Goal: Information Seeking & Learning: Learn about a topic

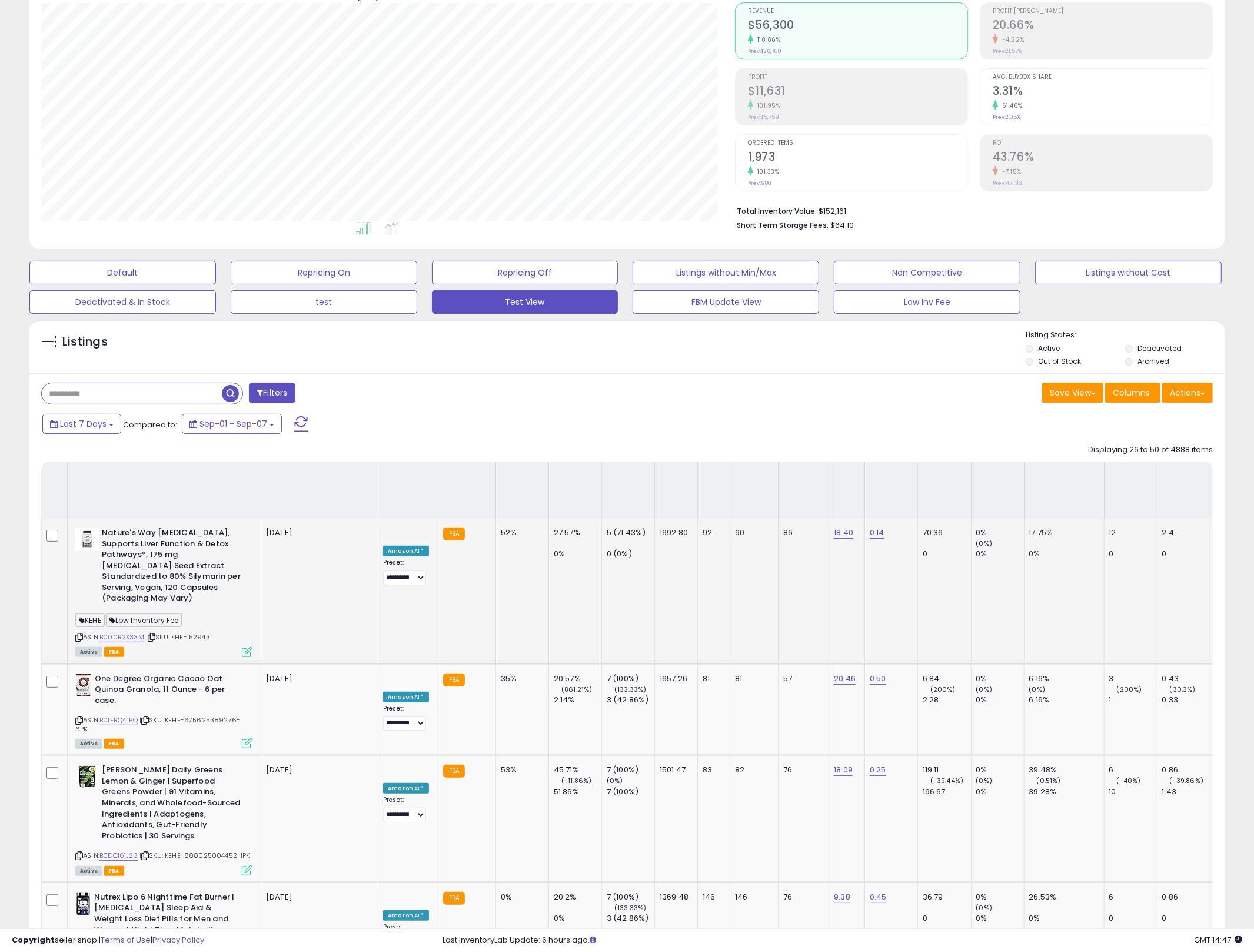
scroll to position [241, 694]
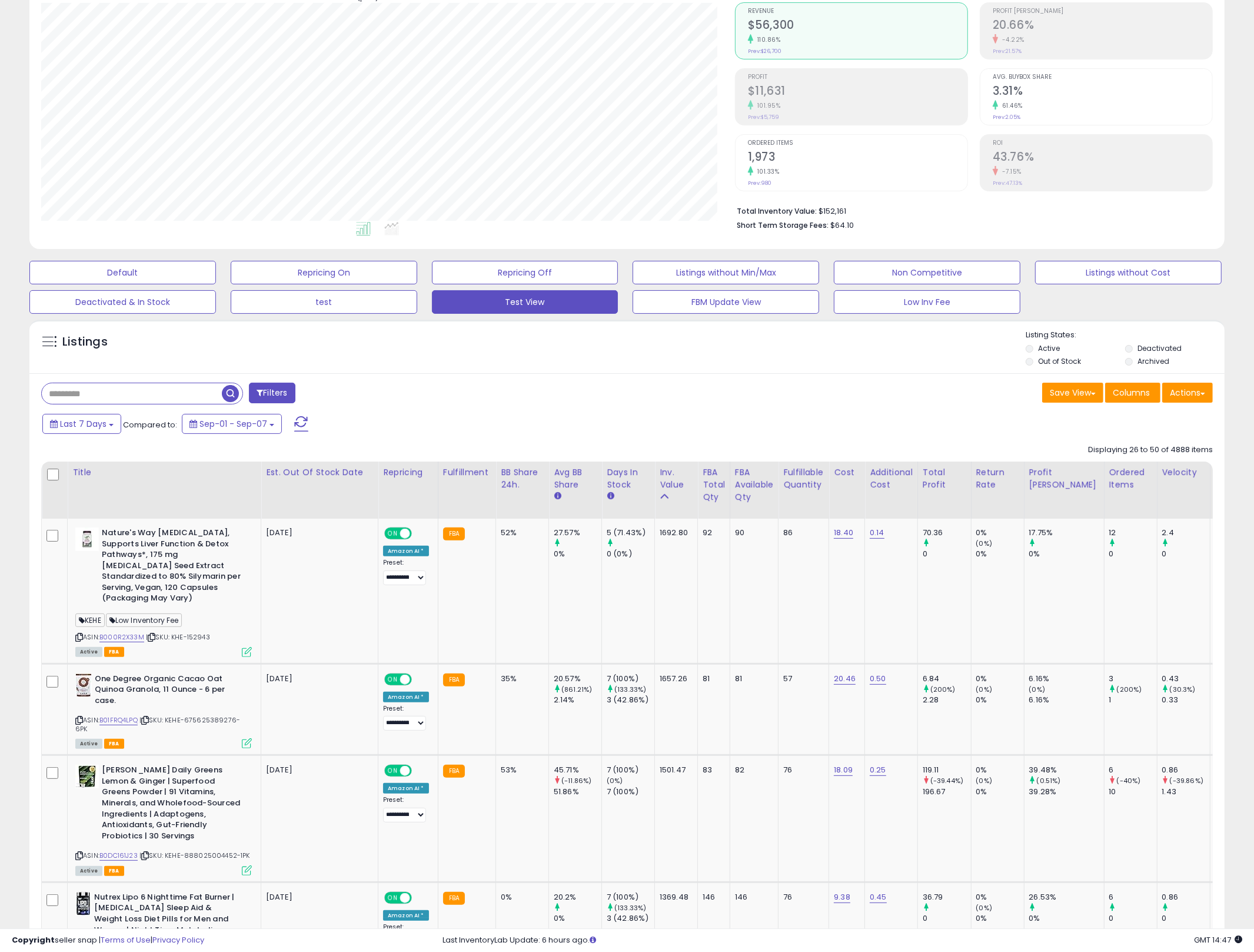
click at [136, 389] on input "text" at bounding box center [190, 393] width 296 height 21
type input "******"
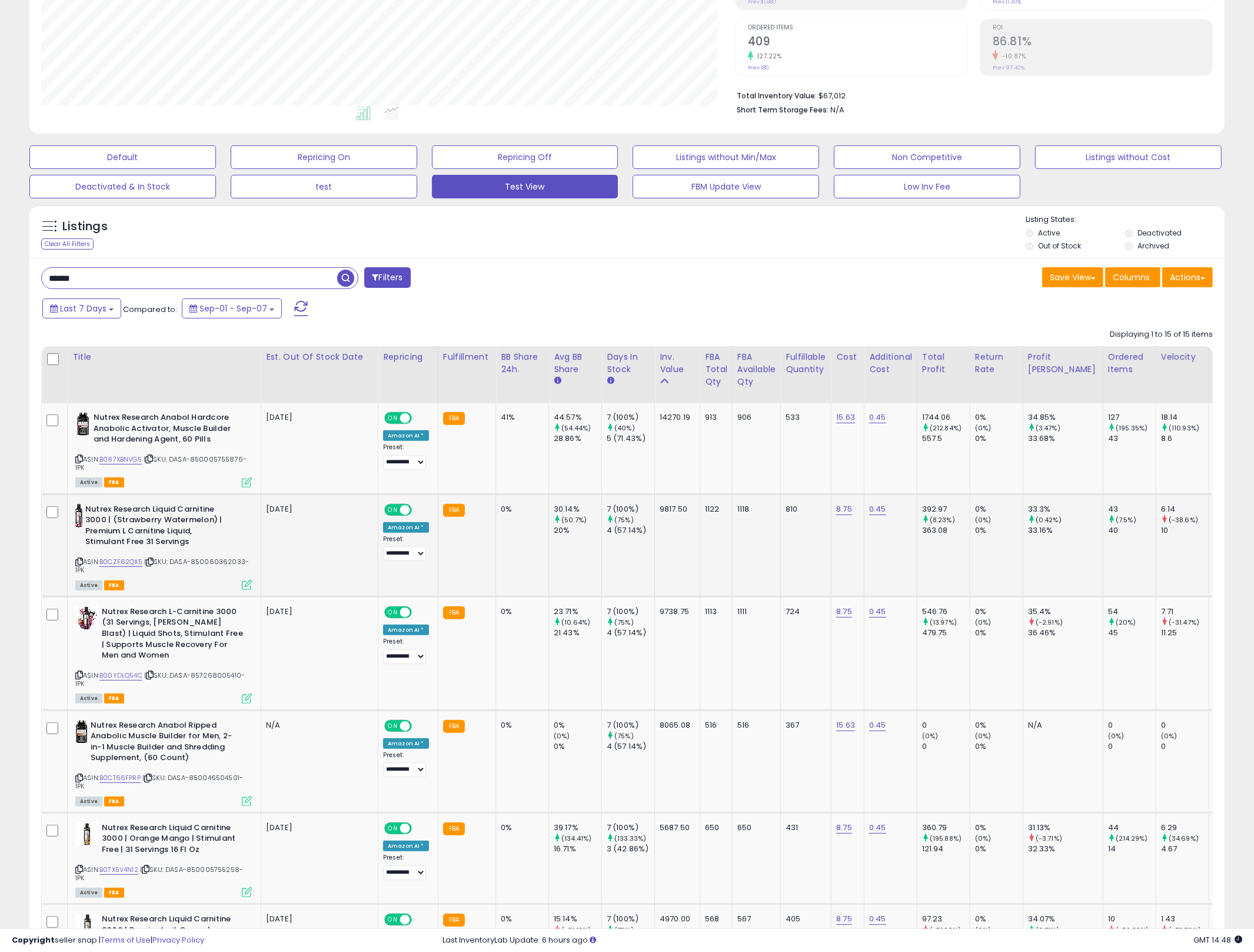
scroll to position [262, 0]
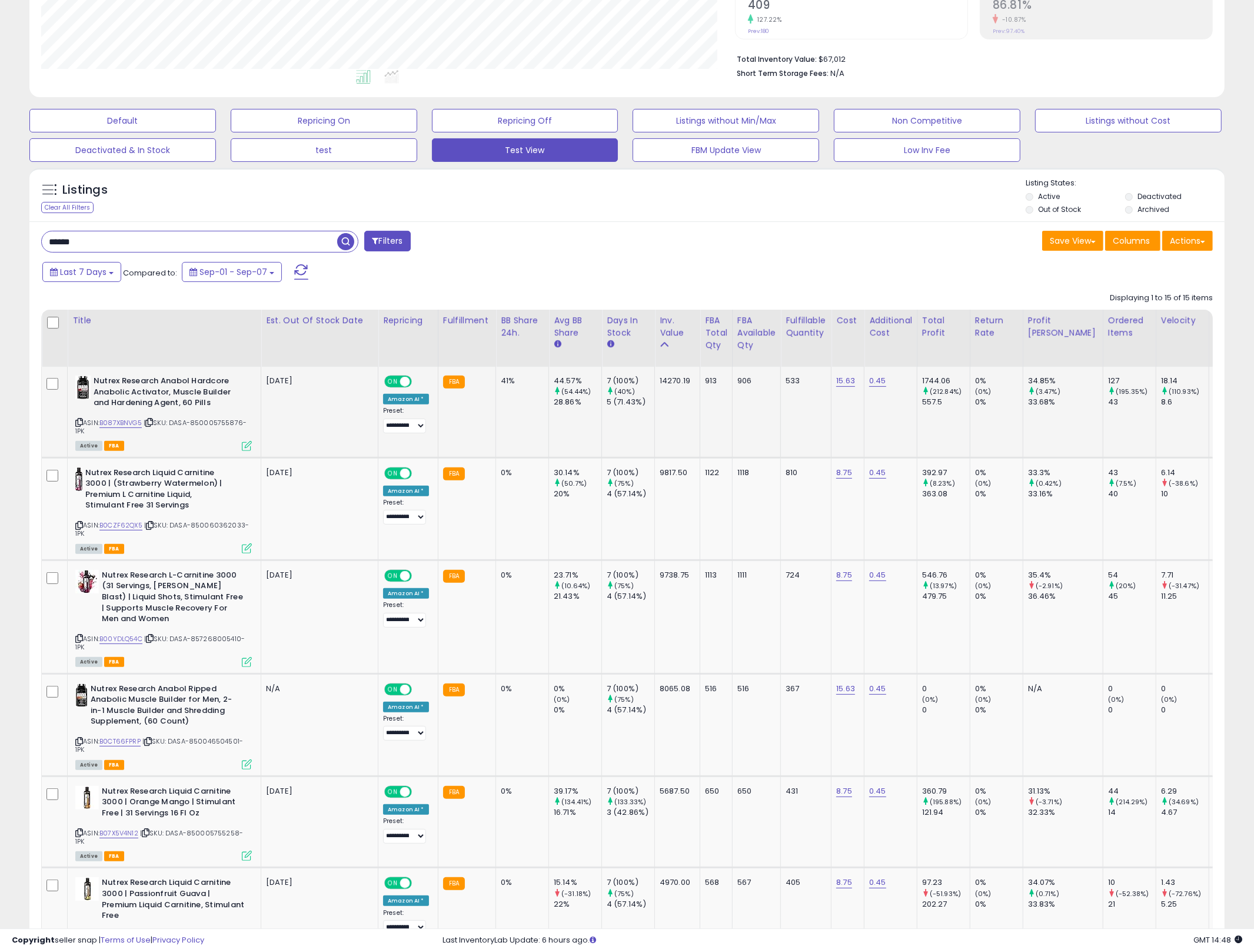
click at [628, 437] on td "7 (100%) (40%) 5 (71.43%)" at bounding box center [629, 412] width 53 height 91
drag, startPoint x: 628, startPoint y: 437, endPoint x: 495, endPoint y: 393, distance: 140.1
click at [496, 393] on td "41%" at bounding box center [522, 412] width 53 height 91
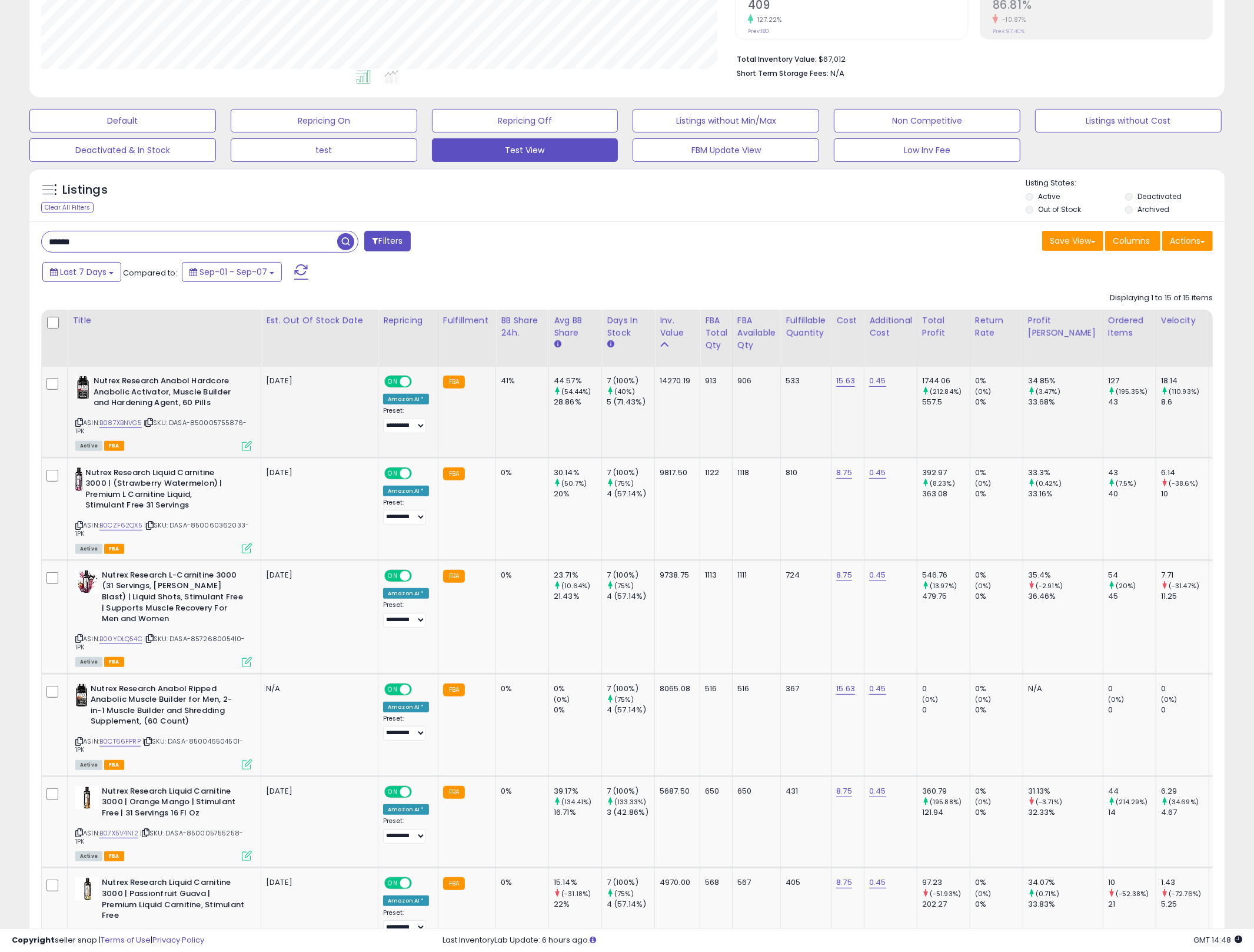
click at [496, 393] on td "41%" at bounding box center [522, 412] width 53 height 91
drag, startPoint x: 495, startPoint y: 393, endPoint x: 807, endPoint y: 438, distance: 315.2
click at [807, 439] on td "533" at bounding box center [806, 412] width 50 height 91
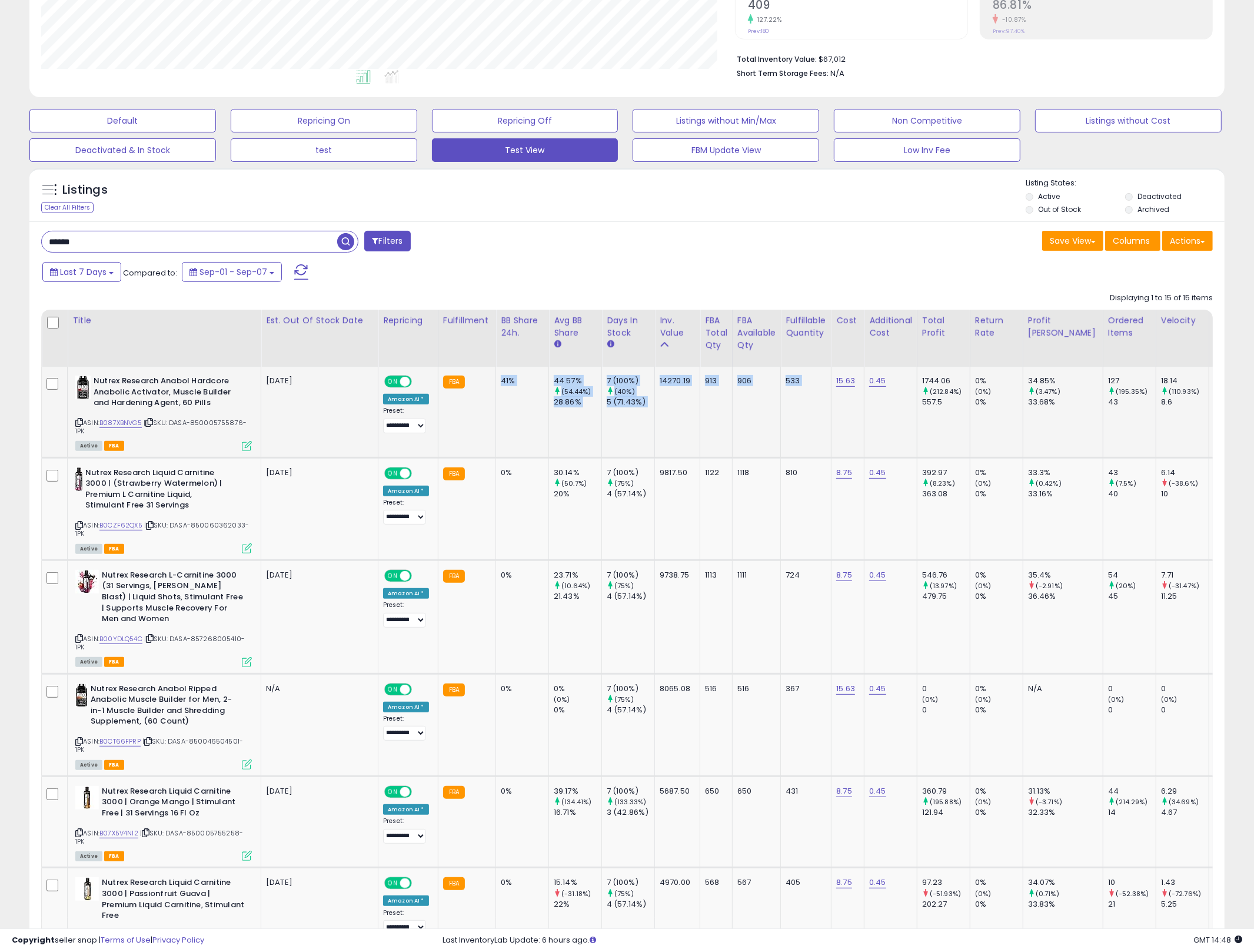
drag, startPoint x: 807, startPoint y: 439, endPoint x: 515, endPoint y: 406, distance: 293.9
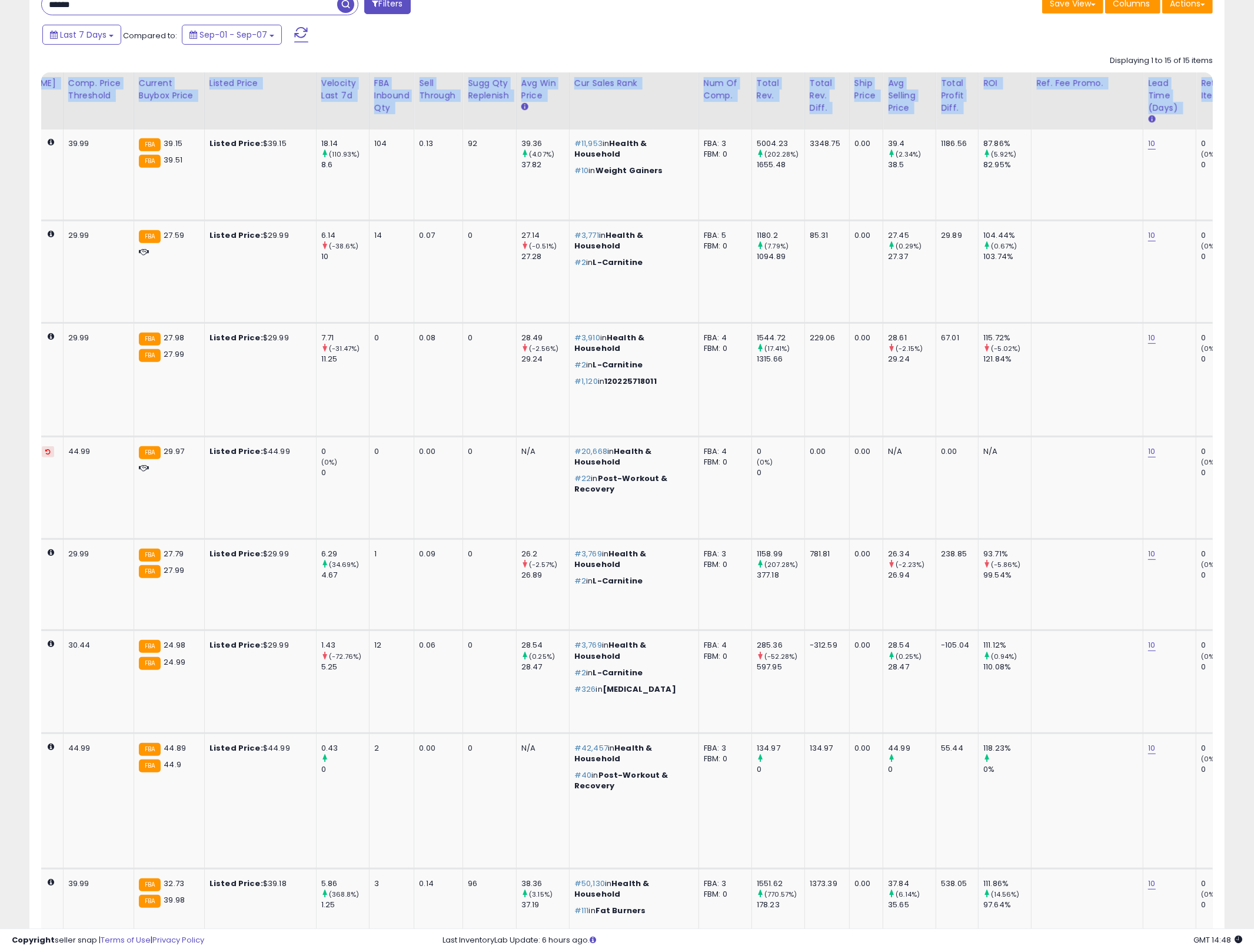
scroll to position [0, 0]
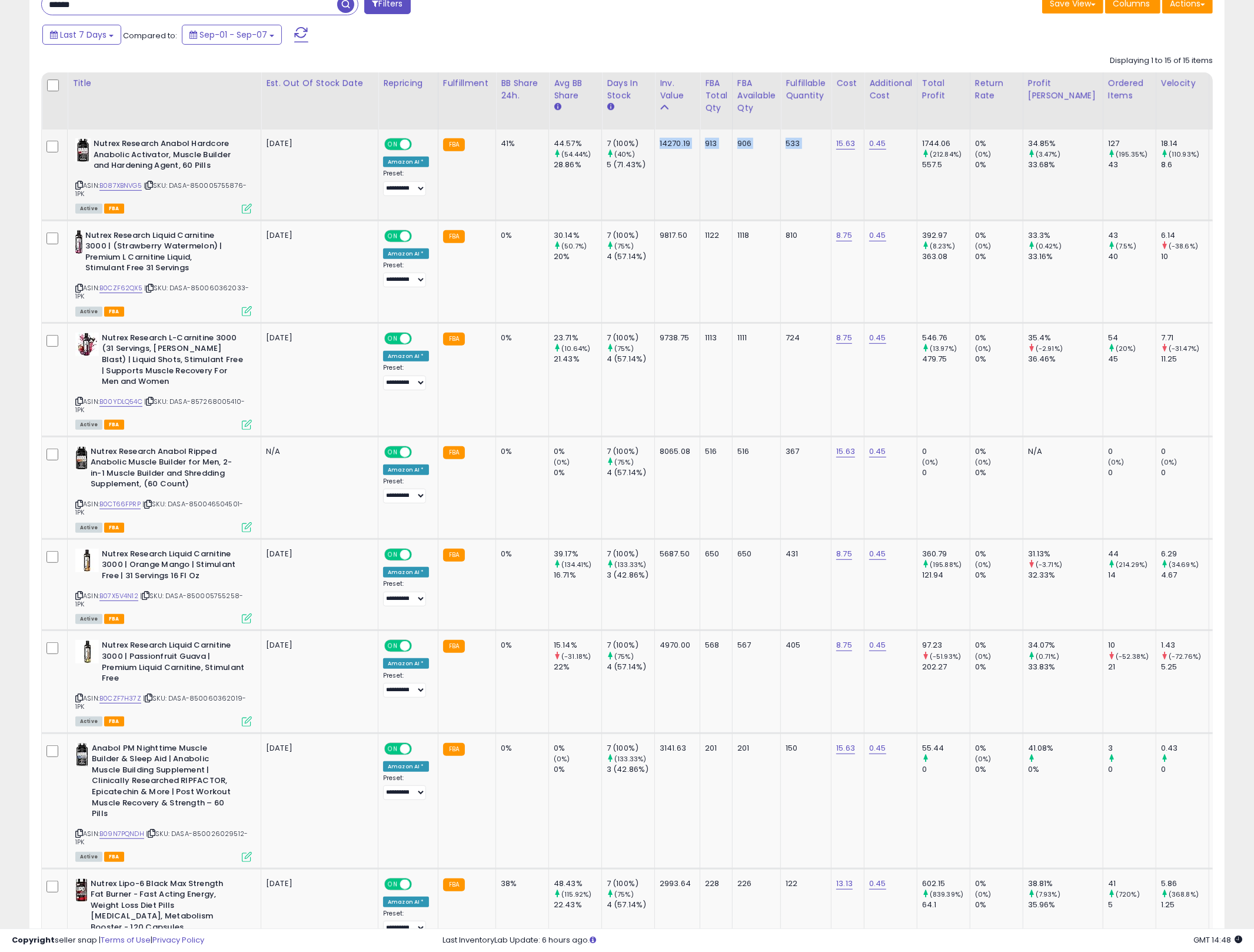
drag, startPoint x: 687, startPoint y: 161, endPoint x: 808, endPoint y: 171, distance: 121.4
click at [808, 171] on td "533" at bounding box center [806, 174] width 50 height 91
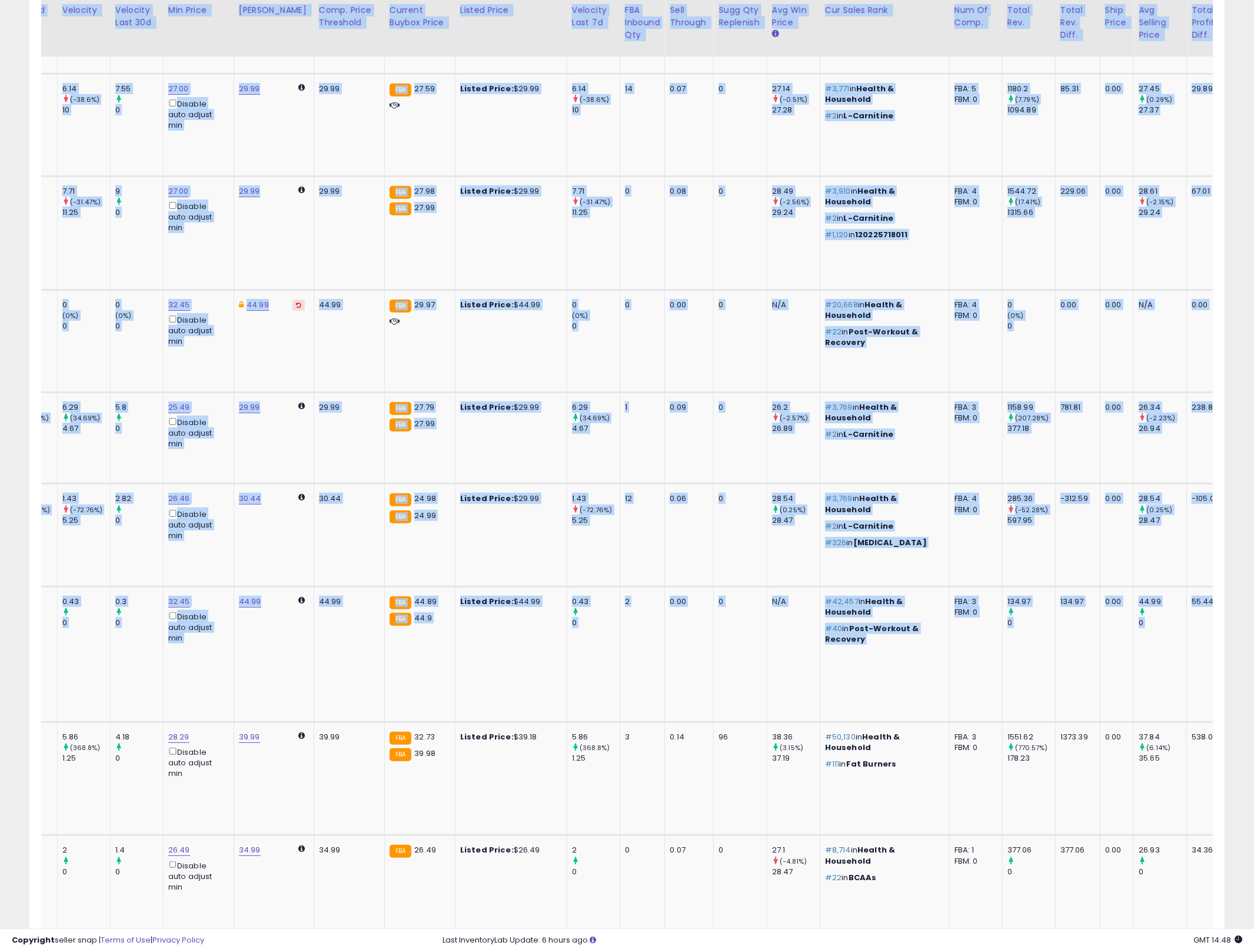
scroll to position [0, 1350]
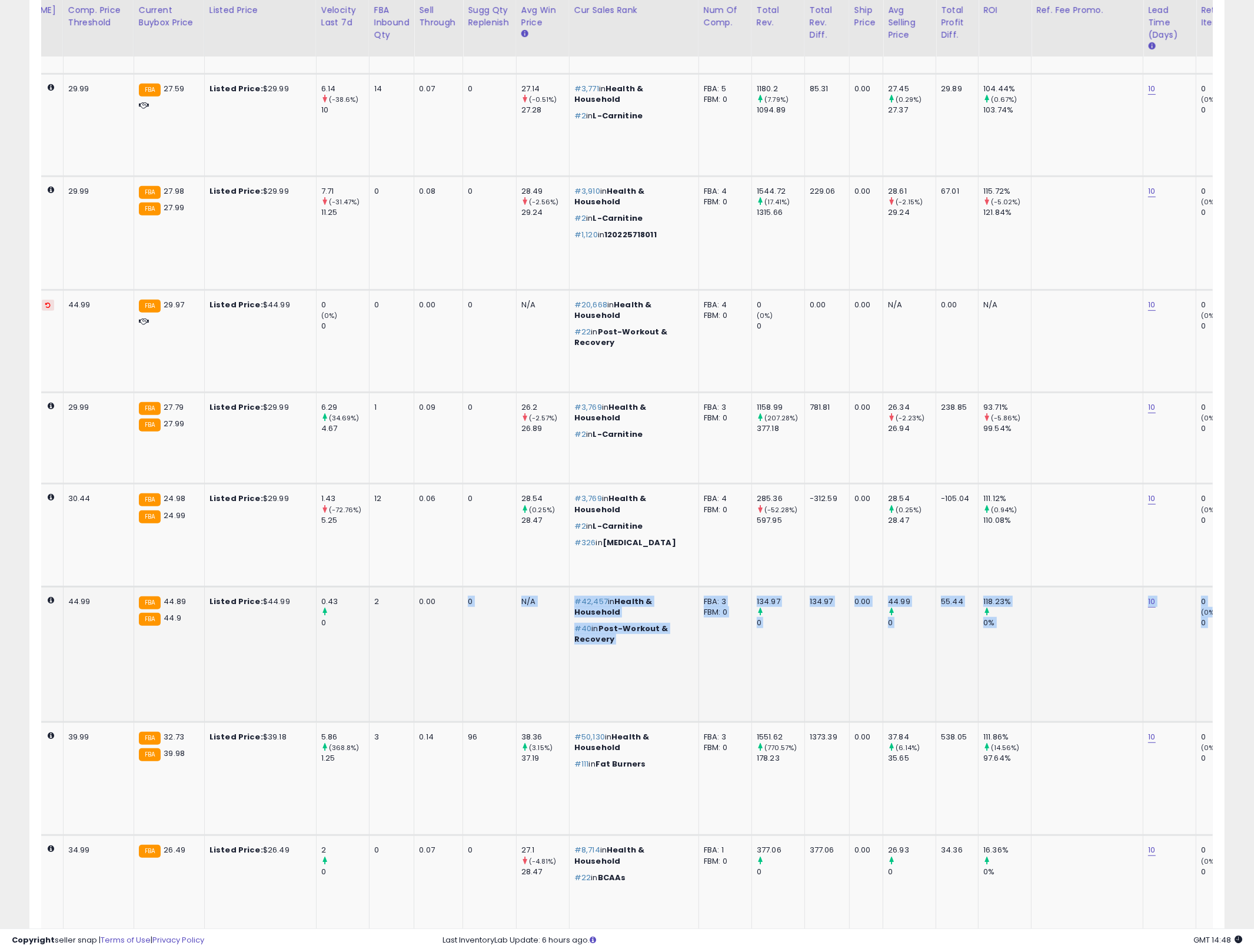
drag, startPoint x: 1215, startPoint y: 812, endPoint x: 420, endPoint y: 692, distance: 804.0
click at [463, 733] on td "96" at bounding box center [489, 778] width 53 height 114
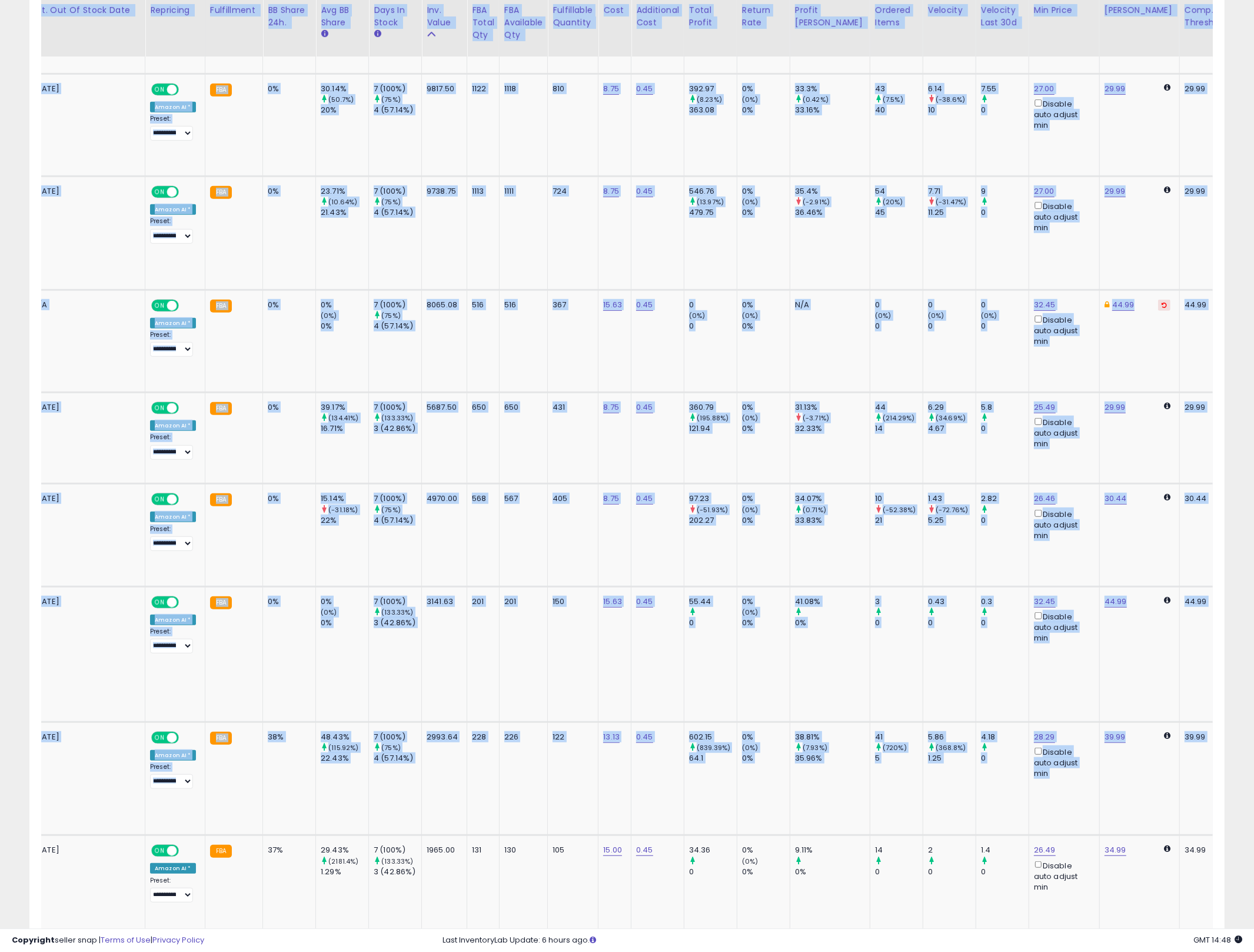
scroll to position [0, 0]
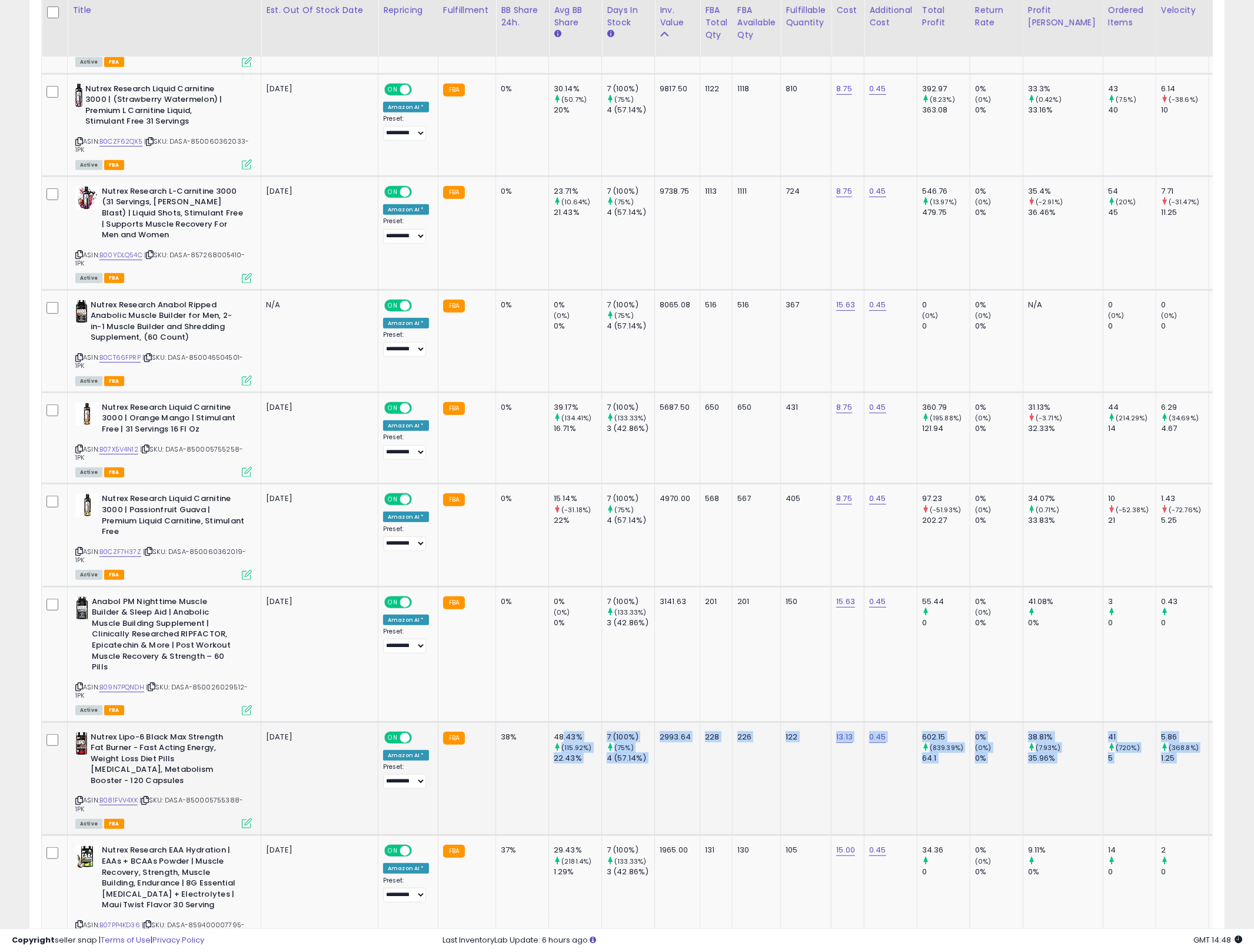
drag, startPoint x: 985, startPoint y: 765, endPoint x: 578, endPoint y: 741, distance: 407.7
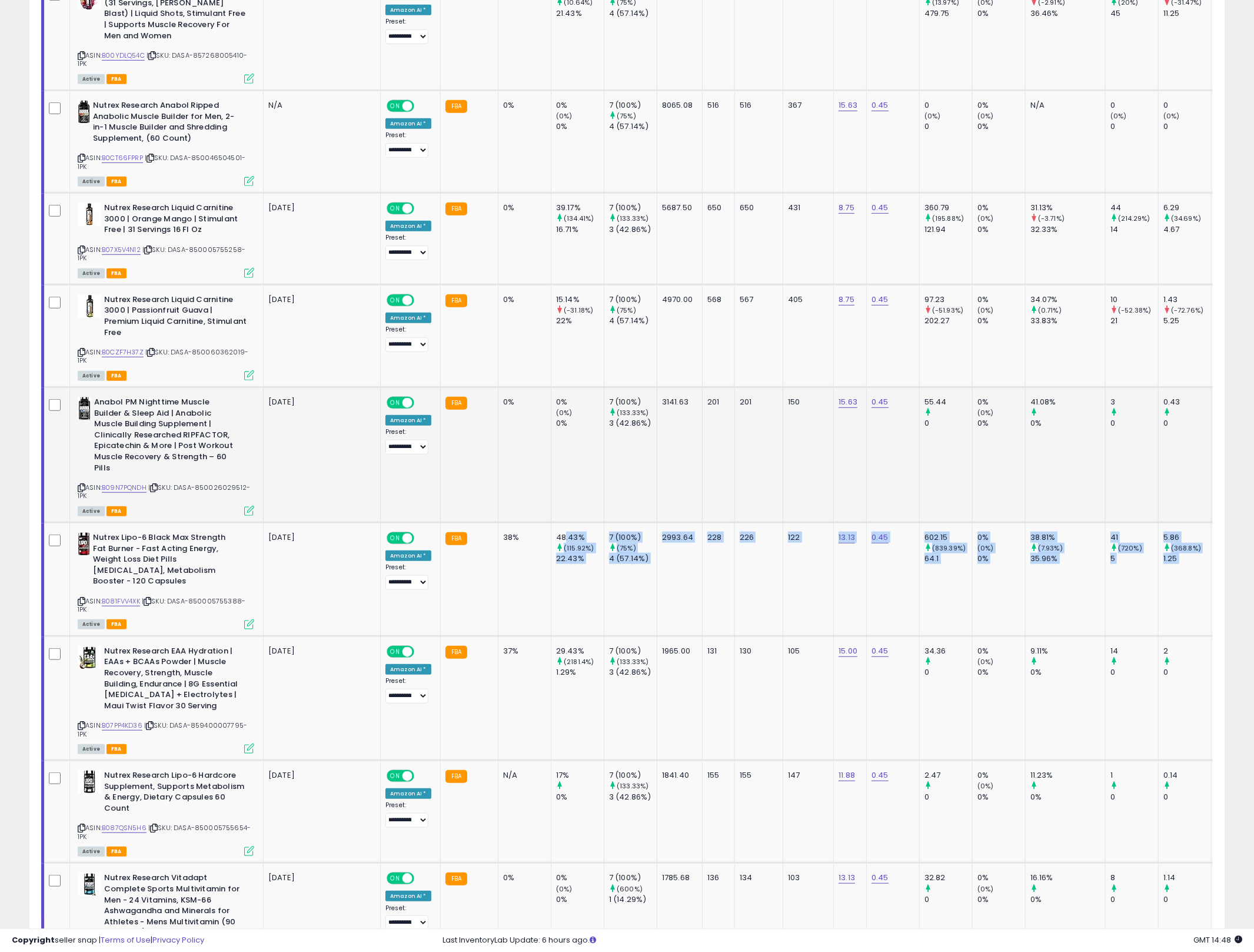
scroll to position [142, 0]
